Goal: Task Accomplishment & Management: Manage account settings

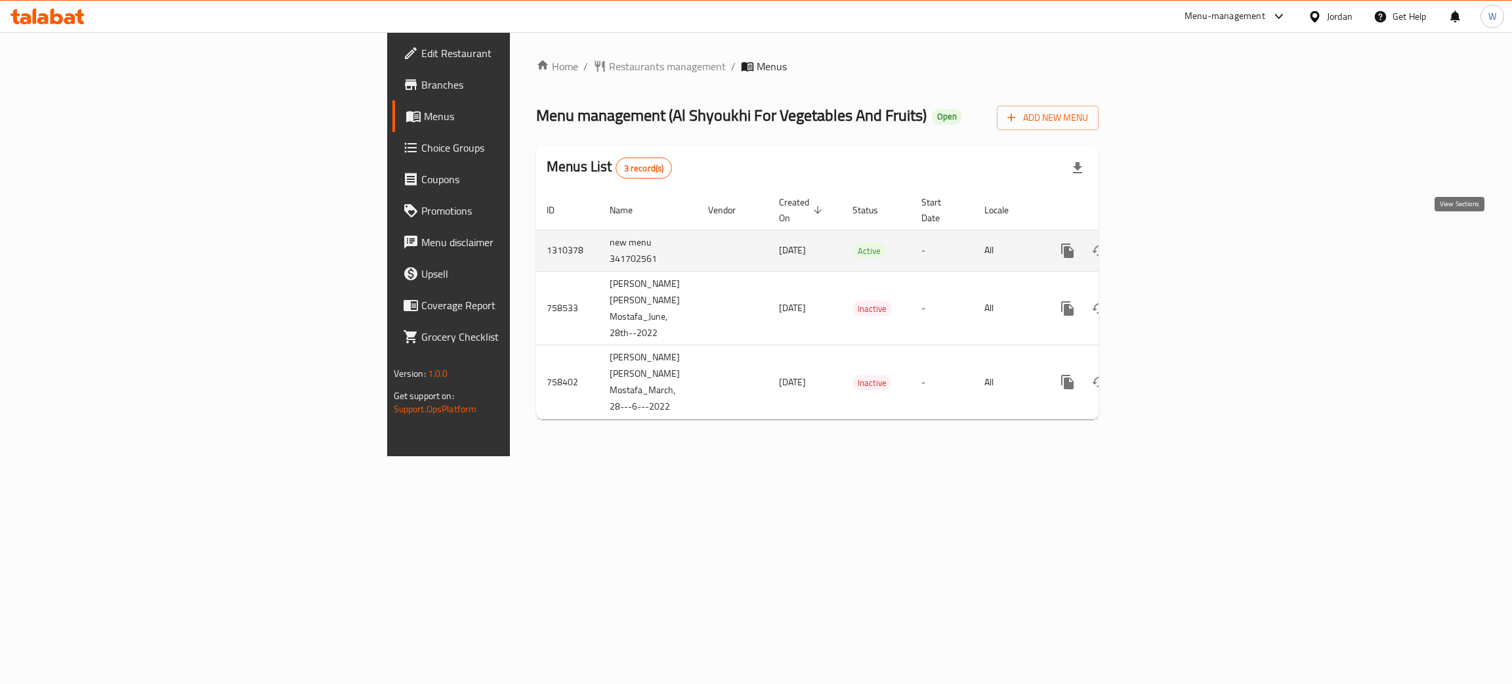
click at [1178, 235] on link "enhanced table" at bounding box center [1163, 251] width 32 height 32
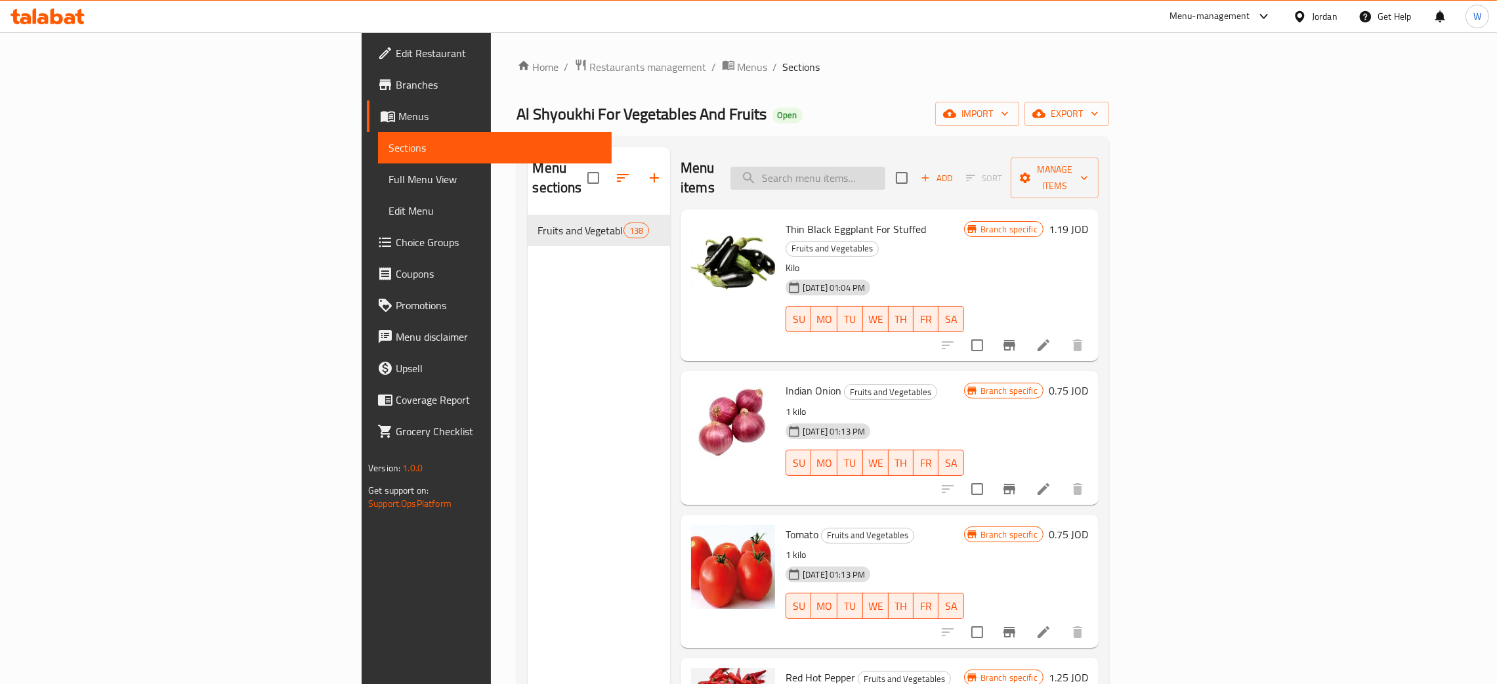
click at [885, 173] on input "search" at bounding box center [807, 178] width 155 height 23
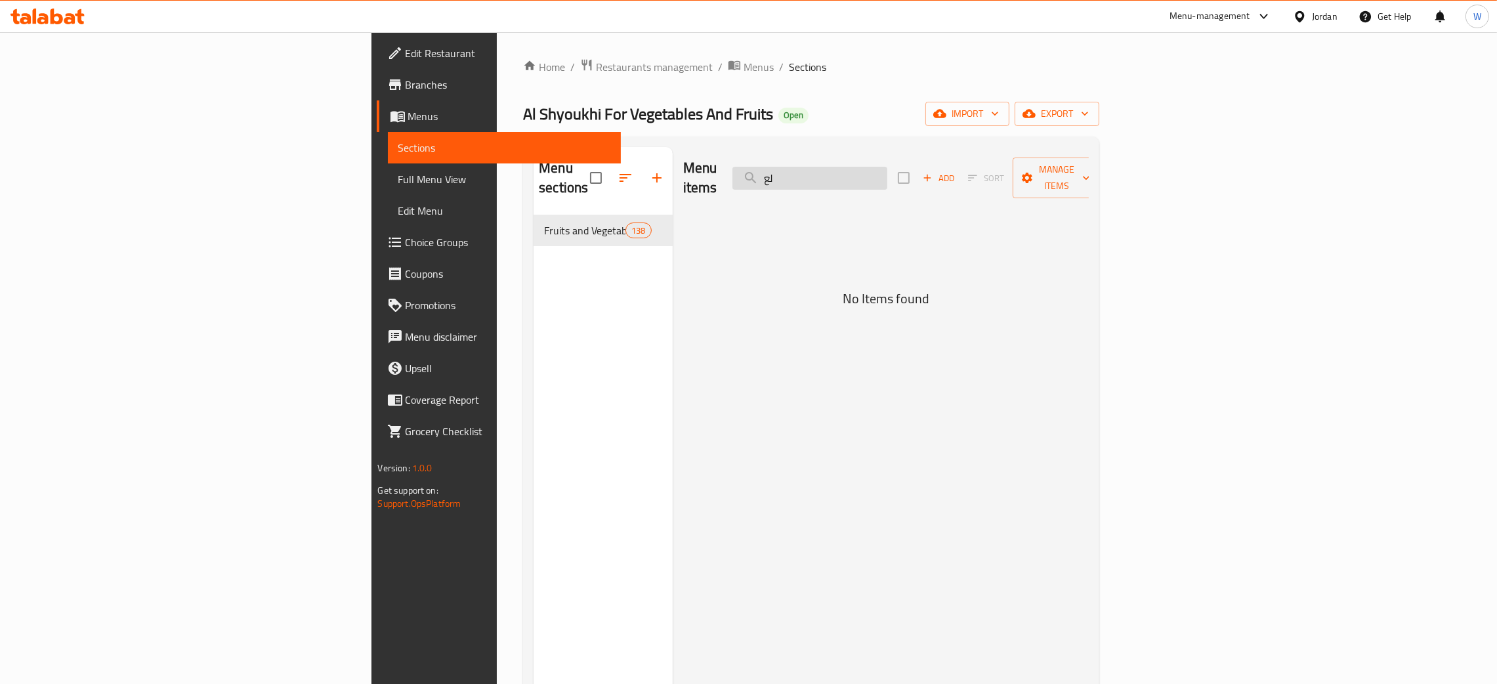
type input "ل"
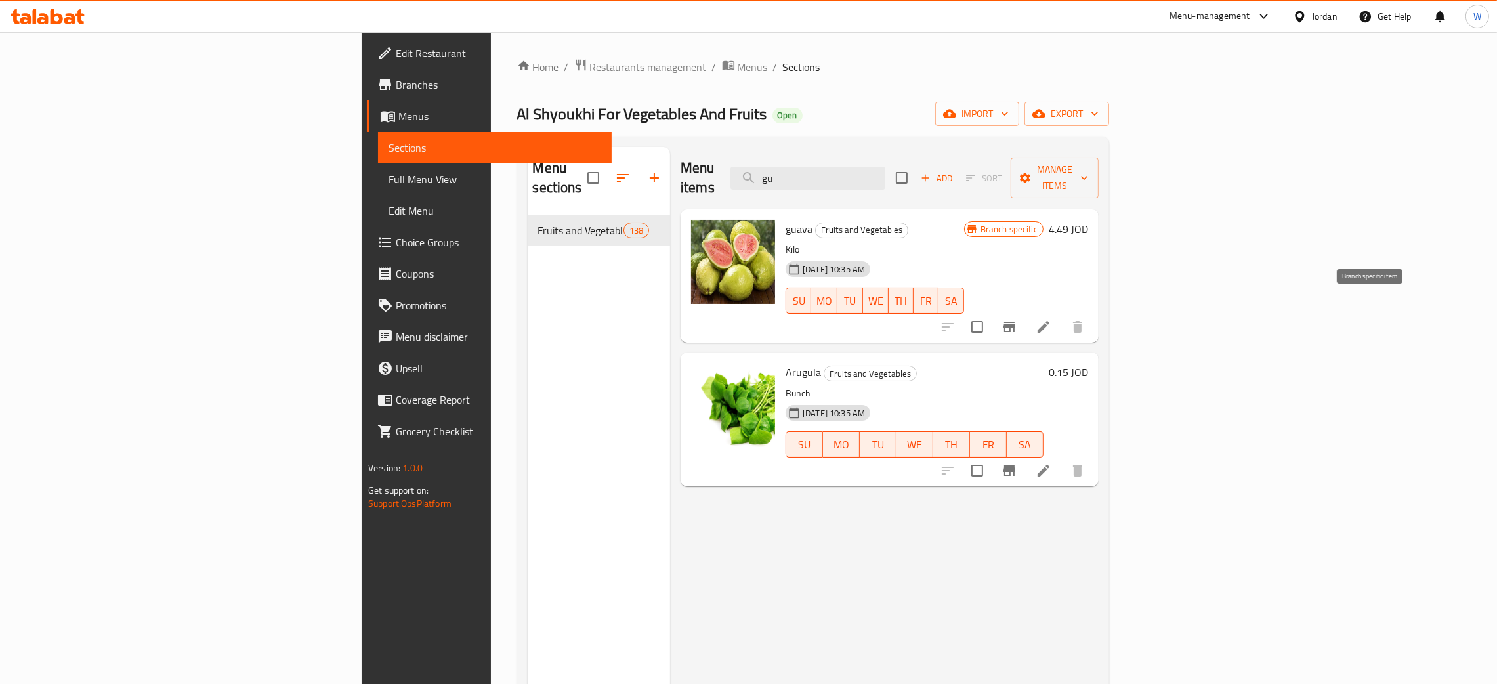
type input "gu"
click at [1015, 322] on icon "Branch-specific-item" at bounding box center [1009, 327] width 12 height 11
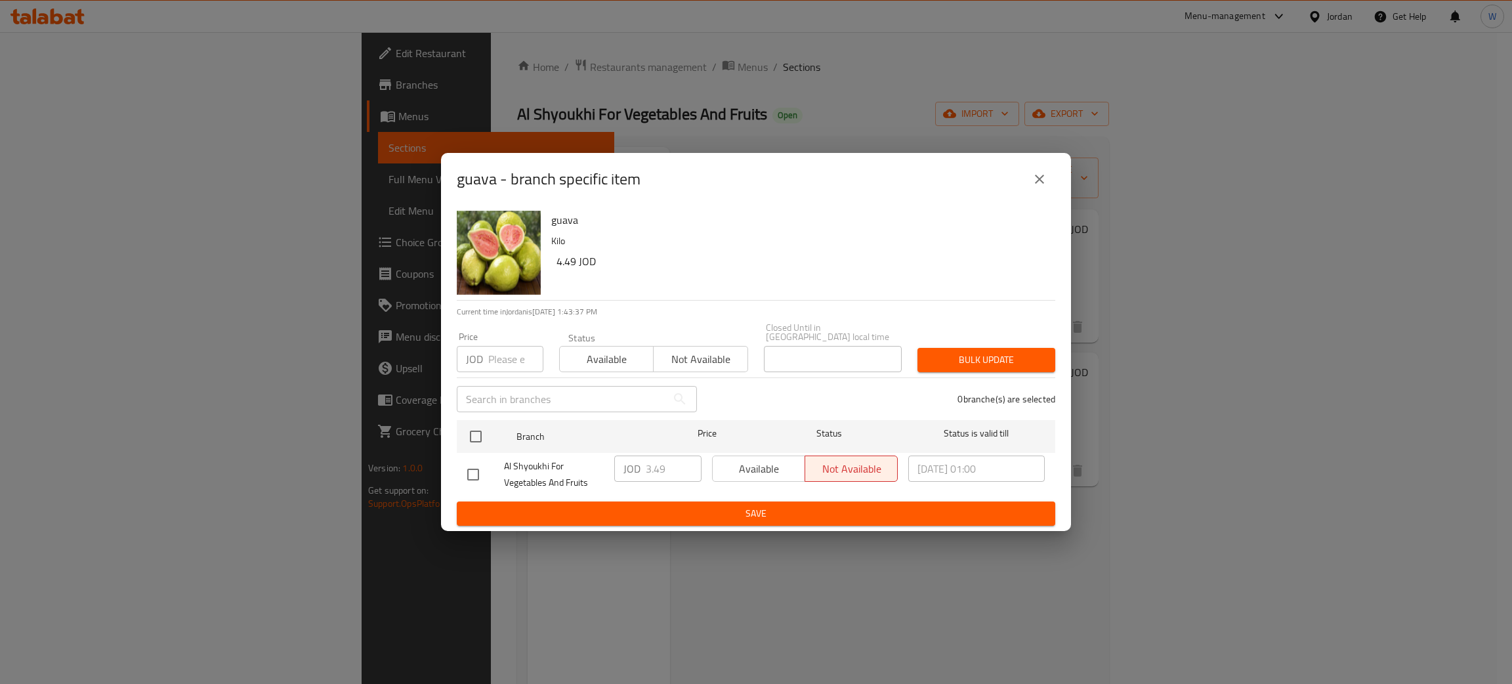
click at [471, 467] on input "checkbox" at bounding box center [473, 475] width 28 height 28
checkbox input "true"
drag, startPoint x: 667, startPoint y: 471, endPoint x: 557, endPoint y: 471, distance: 110.3
click at [560, 471] on div "Al Shyoukhi For Vegetables And Fruits JOD 3.49 ​ Available Not available [DATE]…" at bounding box center [756, 474] width 588 height 49
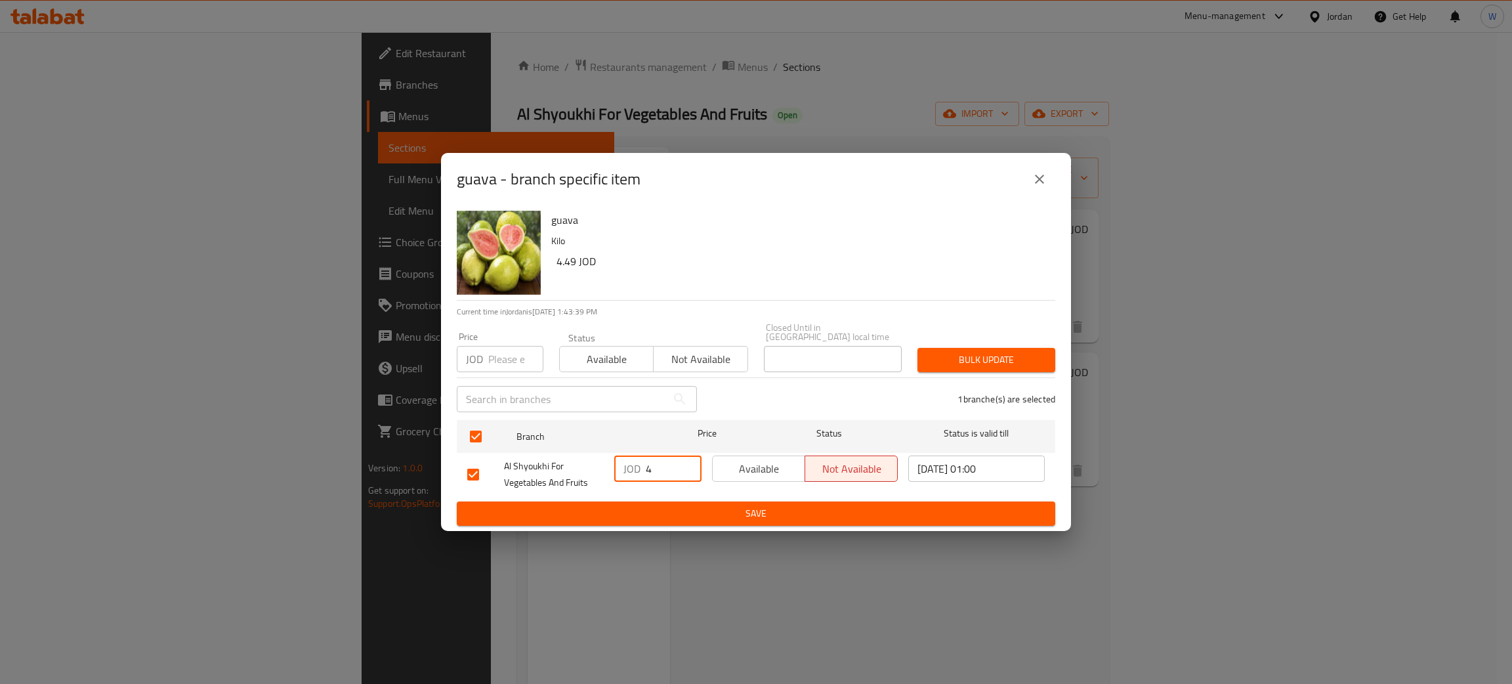
type input "4"
click at [702, 512] on span "Save" at bounding box center [756, 513] width 578 height 16
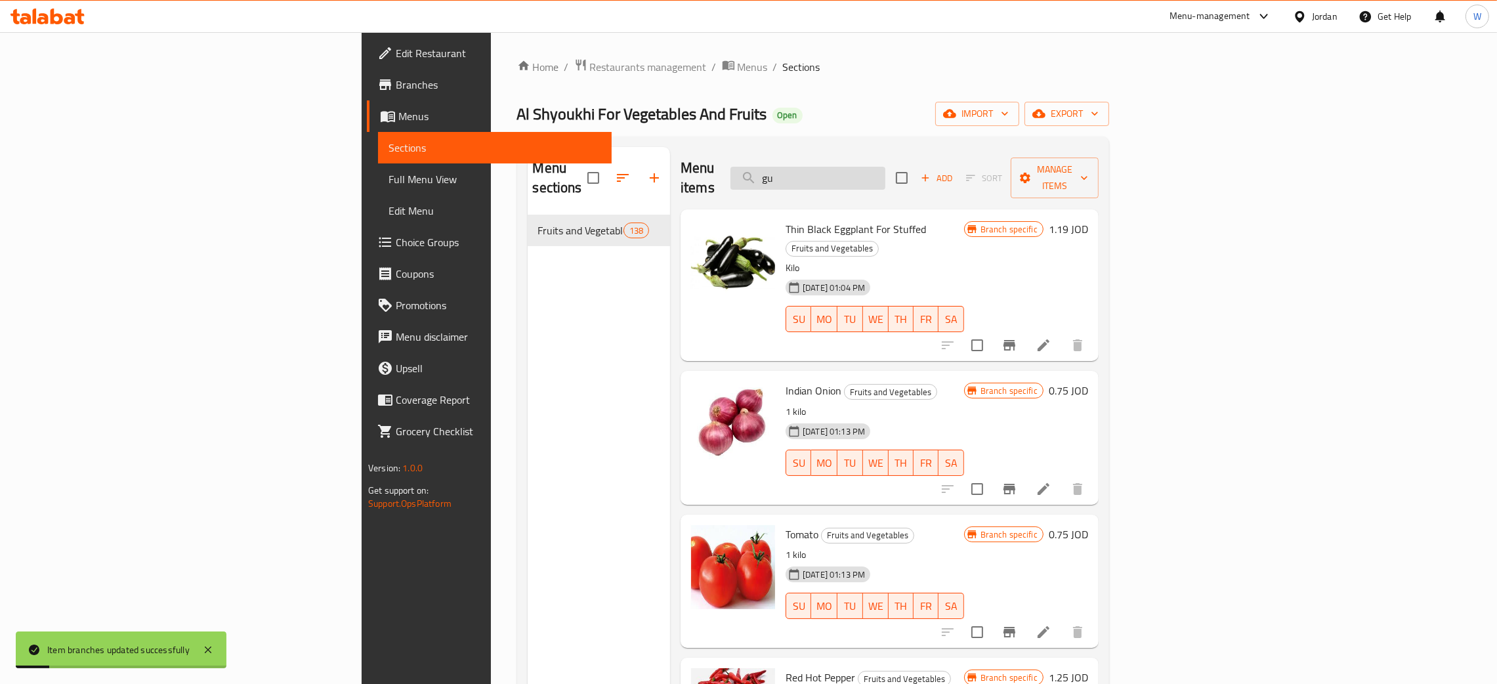
click at [885, 167] on input "gu" at bounding box center [807, 178] width 155 height 23
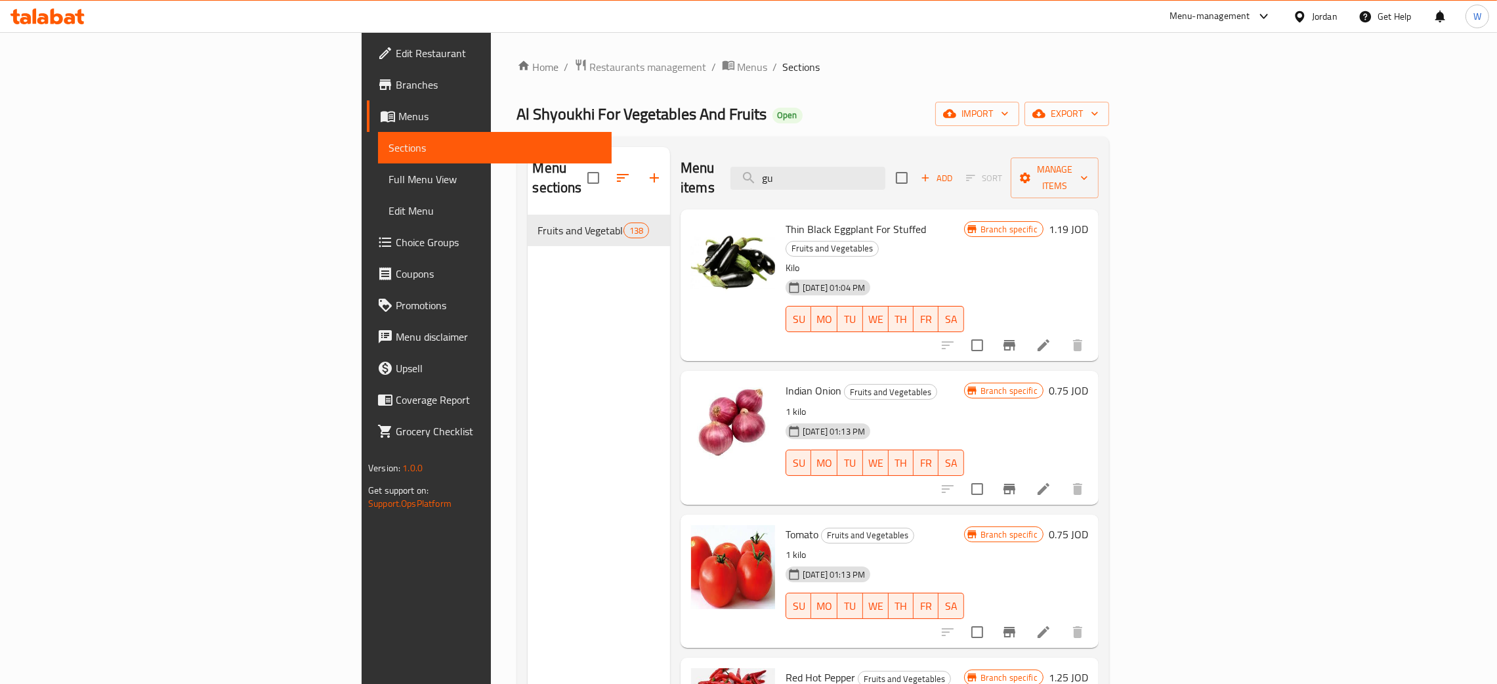
type input "g"
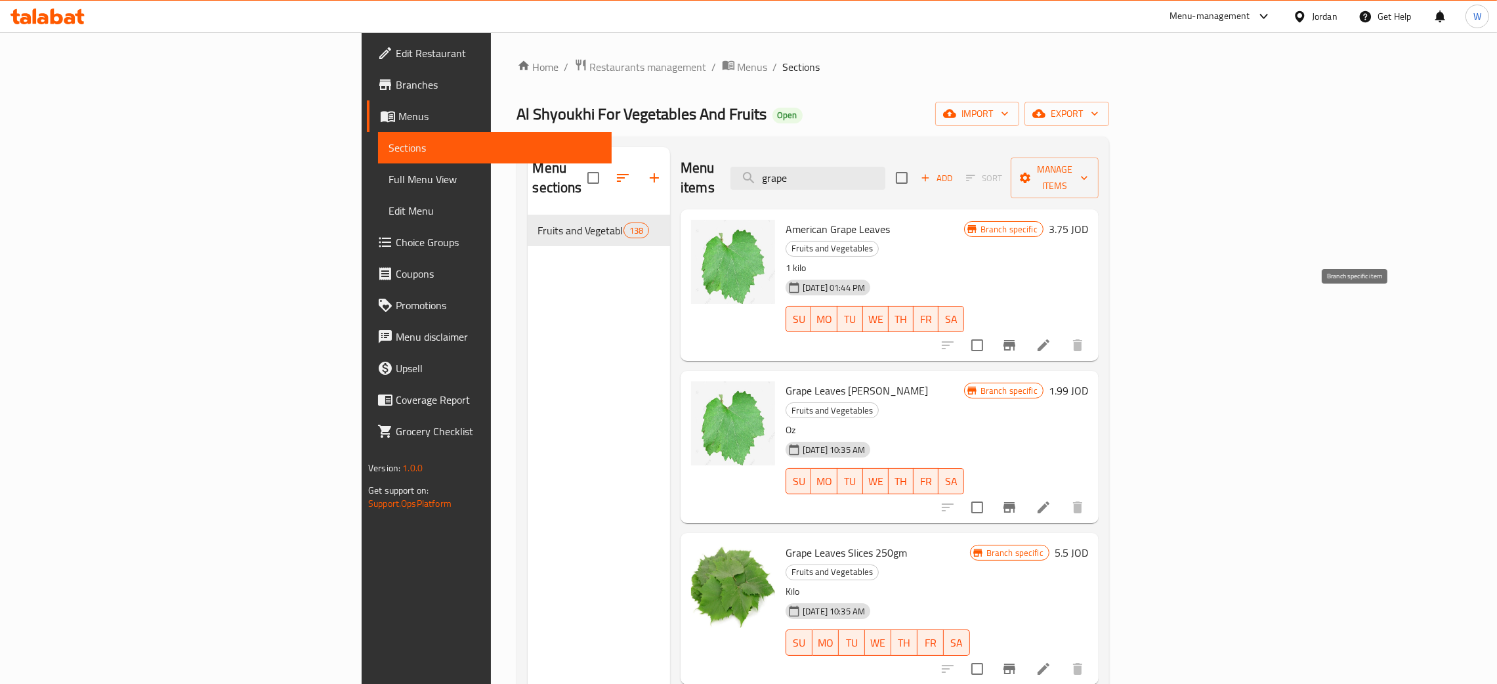
type input "grape"
click at [1025, 329] on button "Branch-specific-item" at bounding box center [1010, 345] width 32 height 32
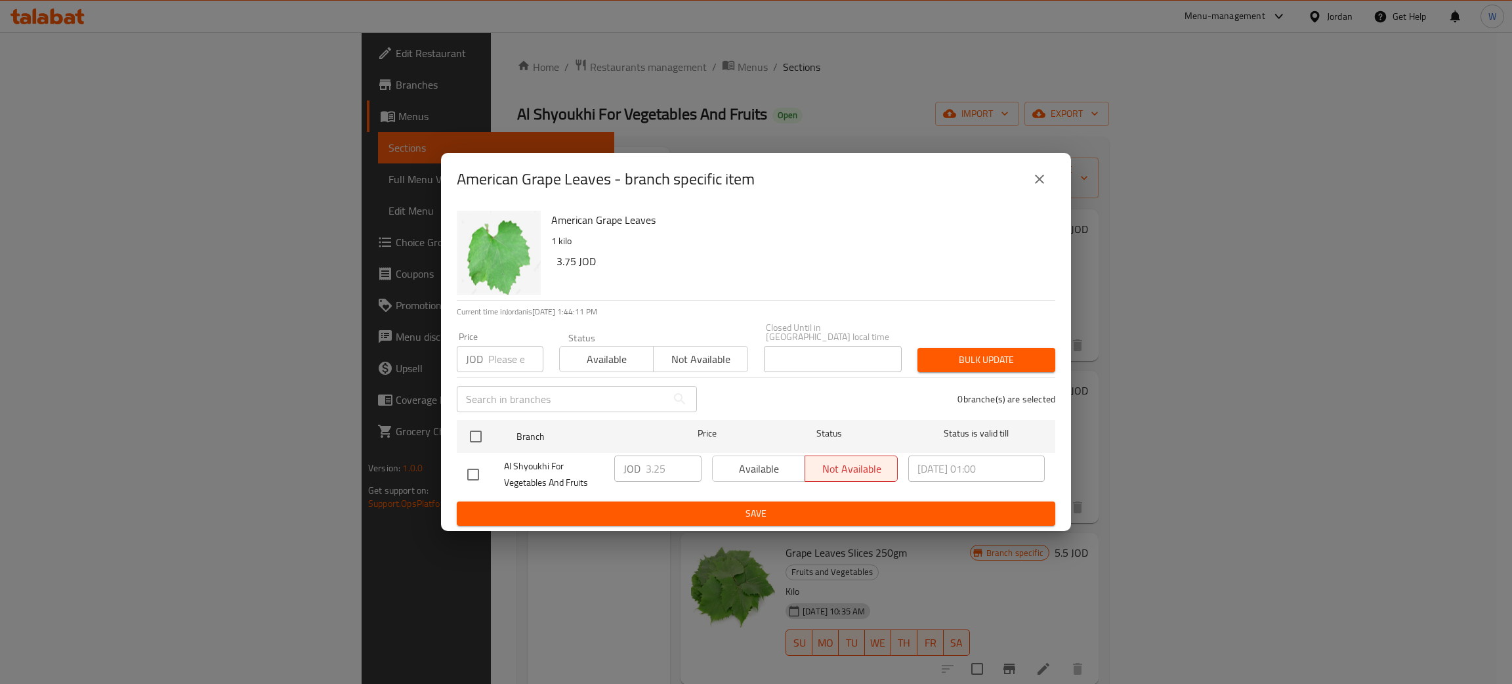
click at [474, 465] on input "checkbox" at bounding box center [473, 475] width 28 height 28
checkbox input "true"
drag, startPoint x: 682, startPoint y: 467, endPoint x: 605, endPoint y: 467, distance: 76.8
click at [605, 467] on div "Al Shyoukhi For Vegetables And Fruits JOD 3.25 ​ Available Not available [DATE]…" at bounding box center [756, 474] width 588 height 49
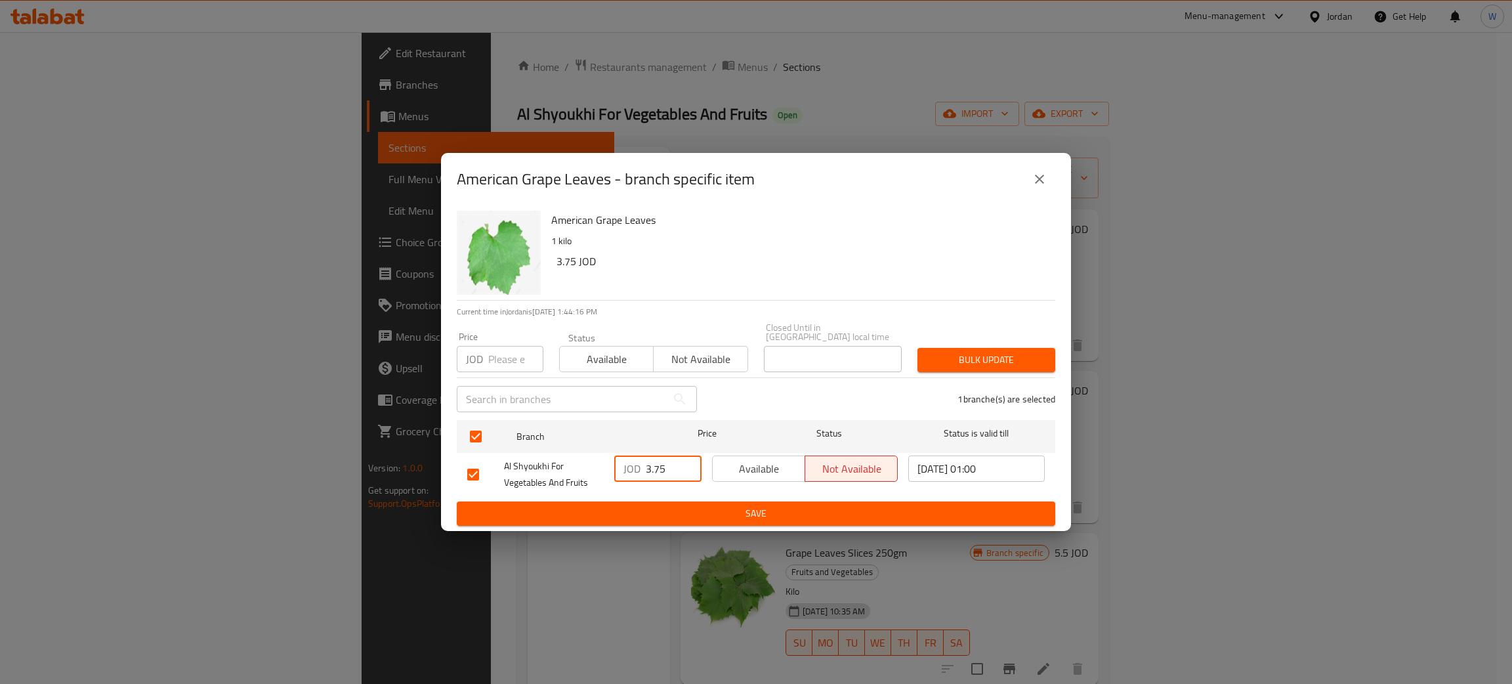
type input "3.75"
click at [779, 469] on span "Available" at bounding box center [759, 468] width 82 height 19
click at [774, 511] on span "Save" at bounding box center [756, 513] width 578 height 16
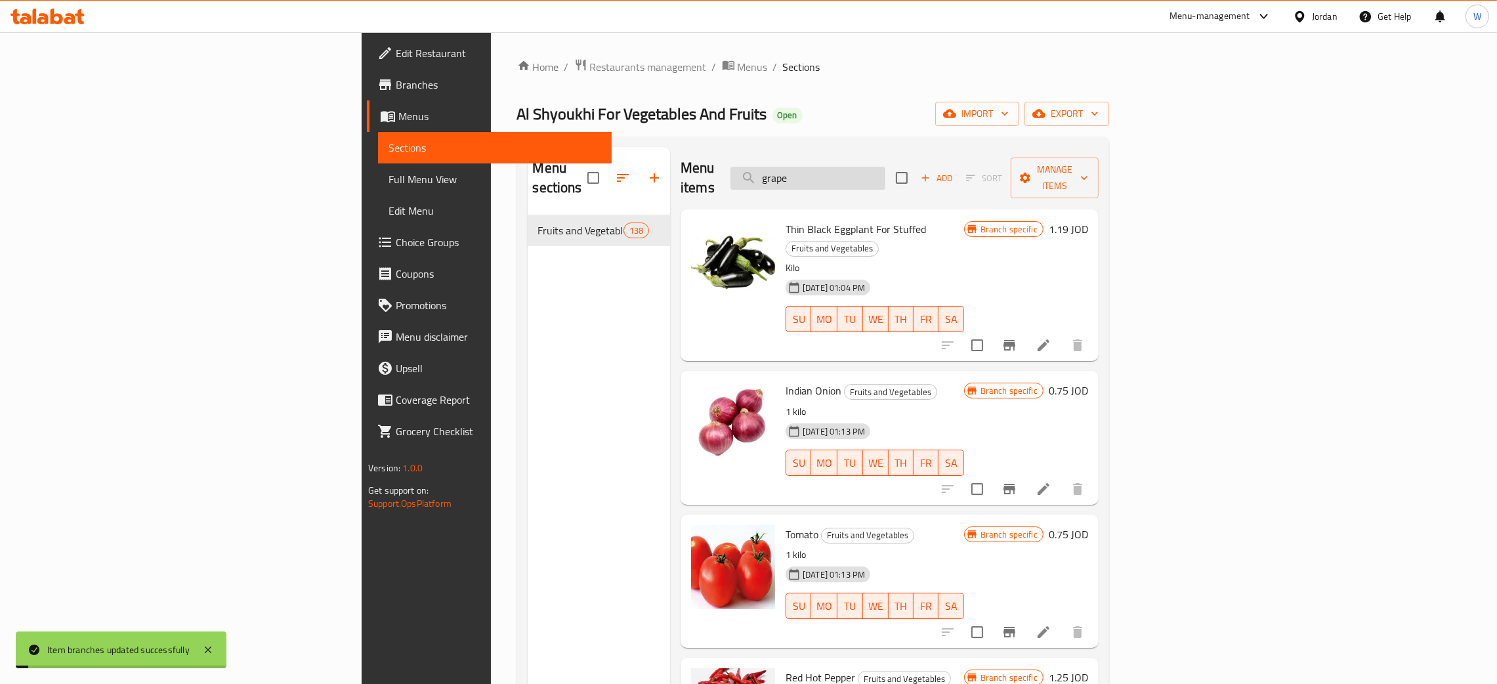
click at [885, 167] on input "grape" at bounding box center [807, 178] width 155 height 23
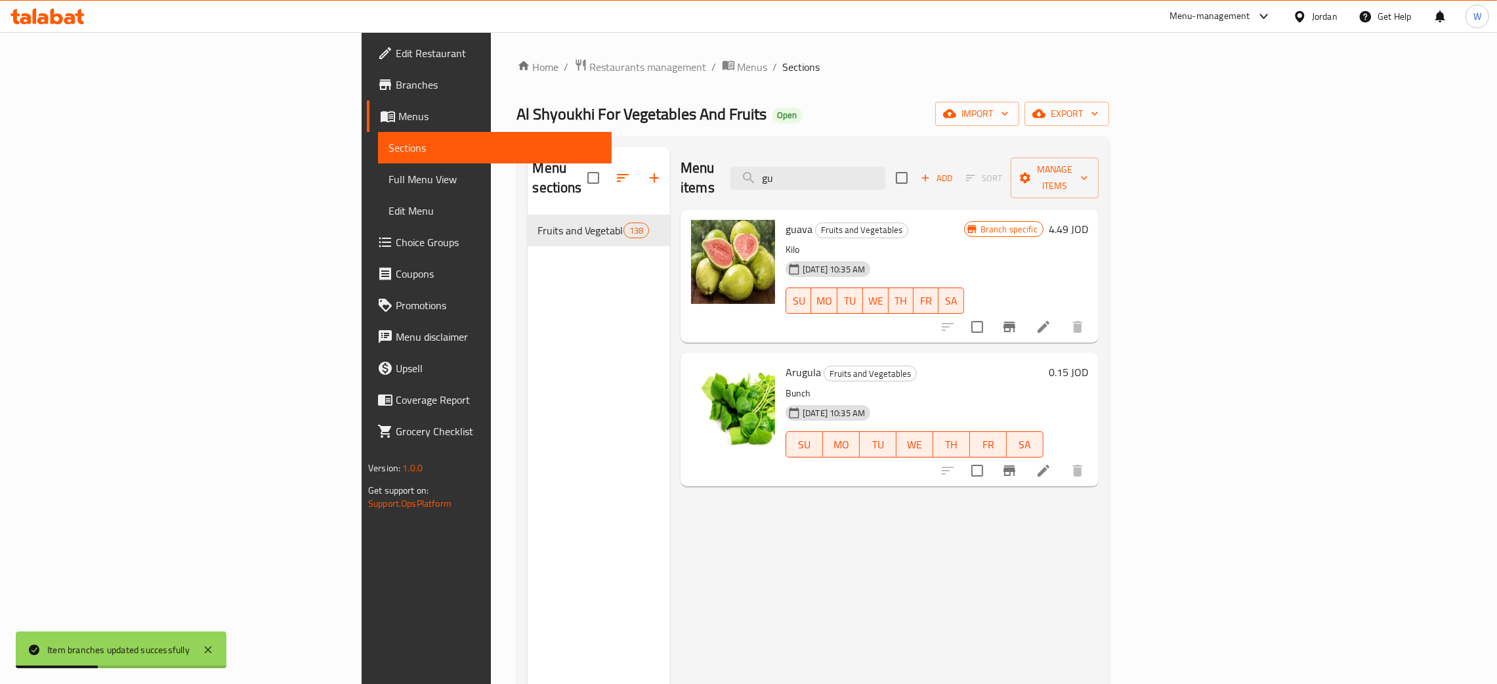
type input "gu"
click at [1017, 319] on icon "Branch-specific-item" at bounding box center [1010, 327] width 16 height 16
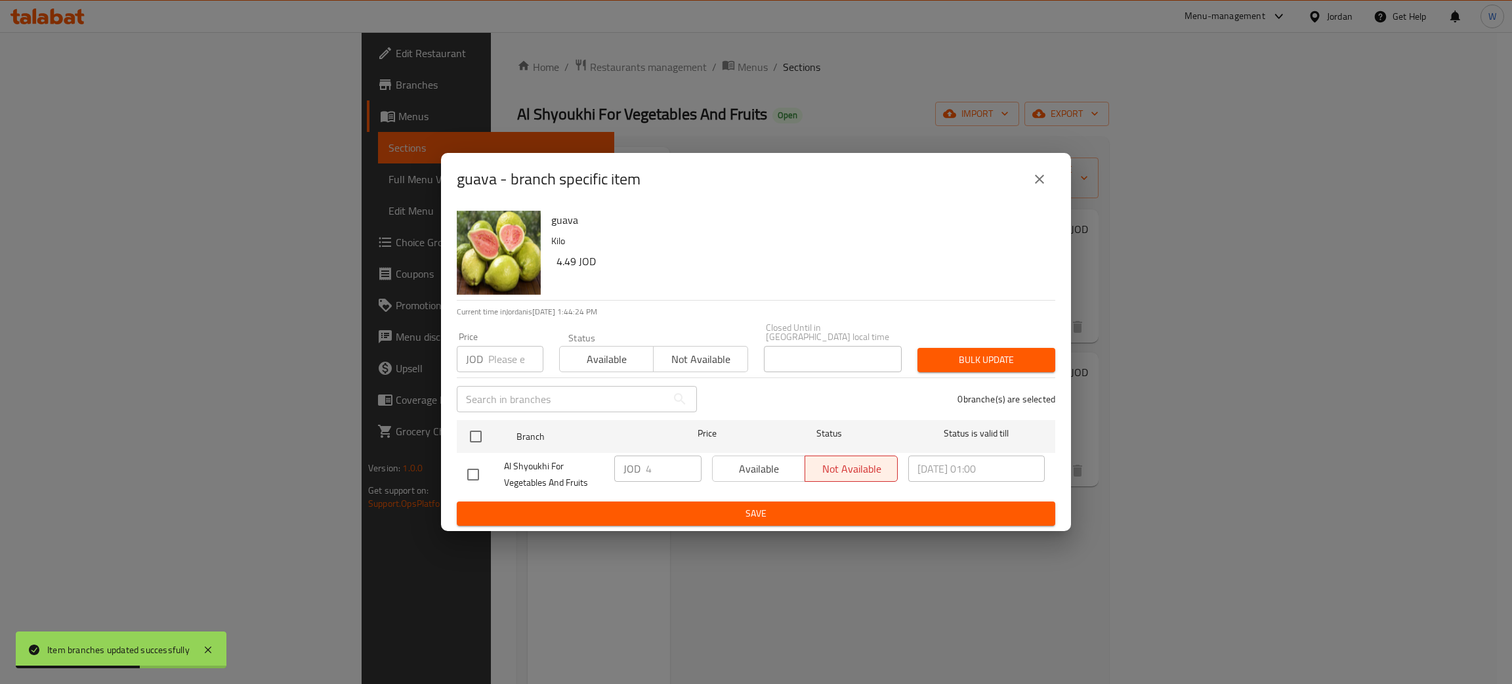
click at [475, 471] on input "checkbox" at bounding box center [473, 475] width 28 height 28
checkbox input "true"
click at [759, 470] on span "Available" at bounding box center [759, 468] width 82 height 19
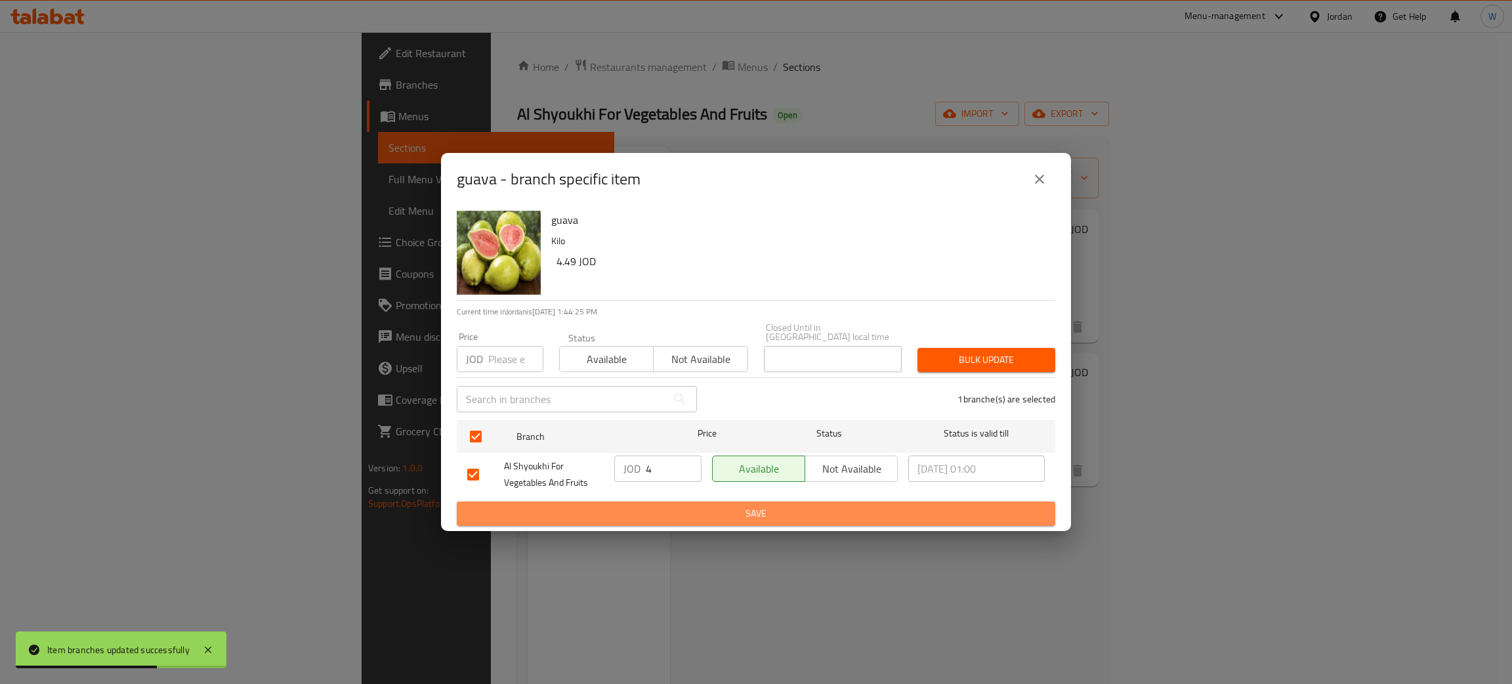
click at [787, 501] on button "Save" at bounding box center [756, 513] width 599 height 24
